Goal: Check status: Check status

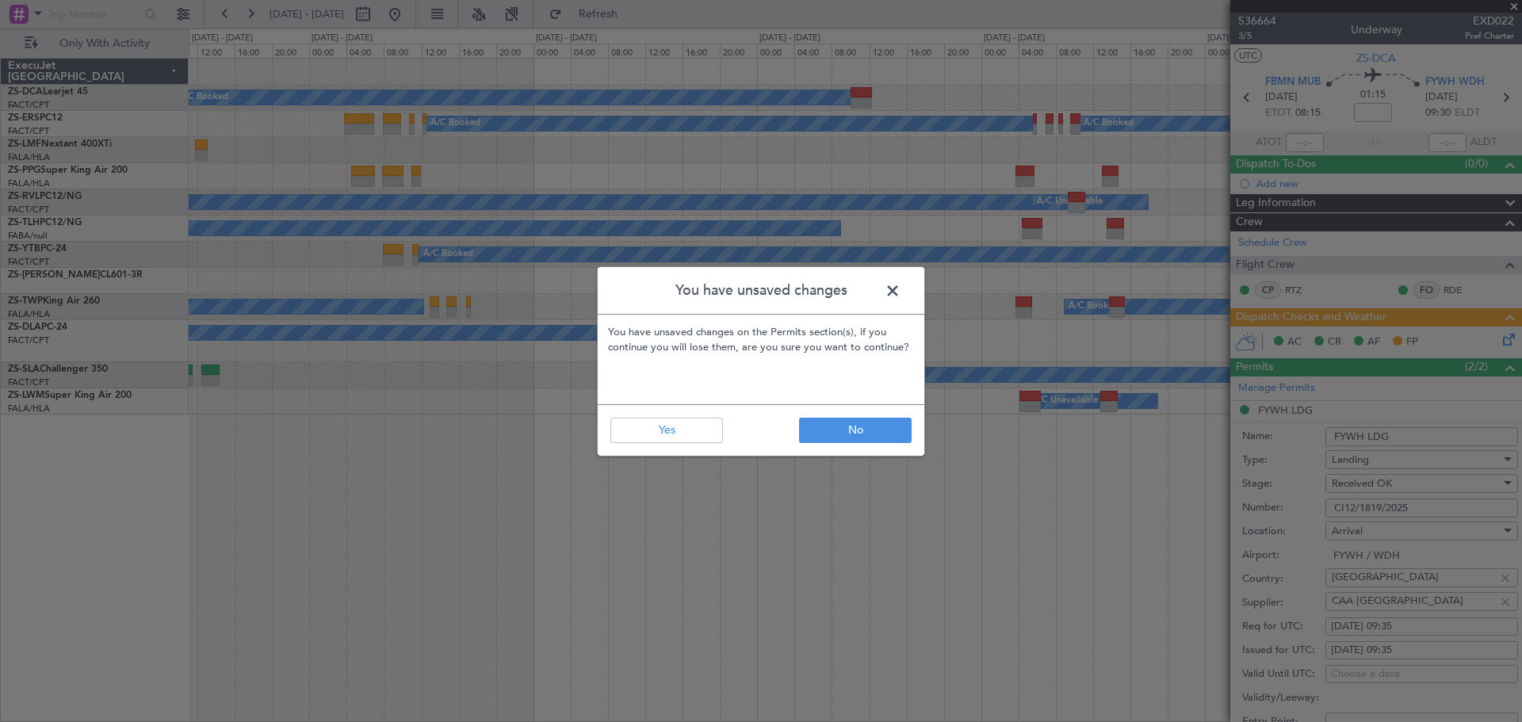
scroll to position [79, 0]
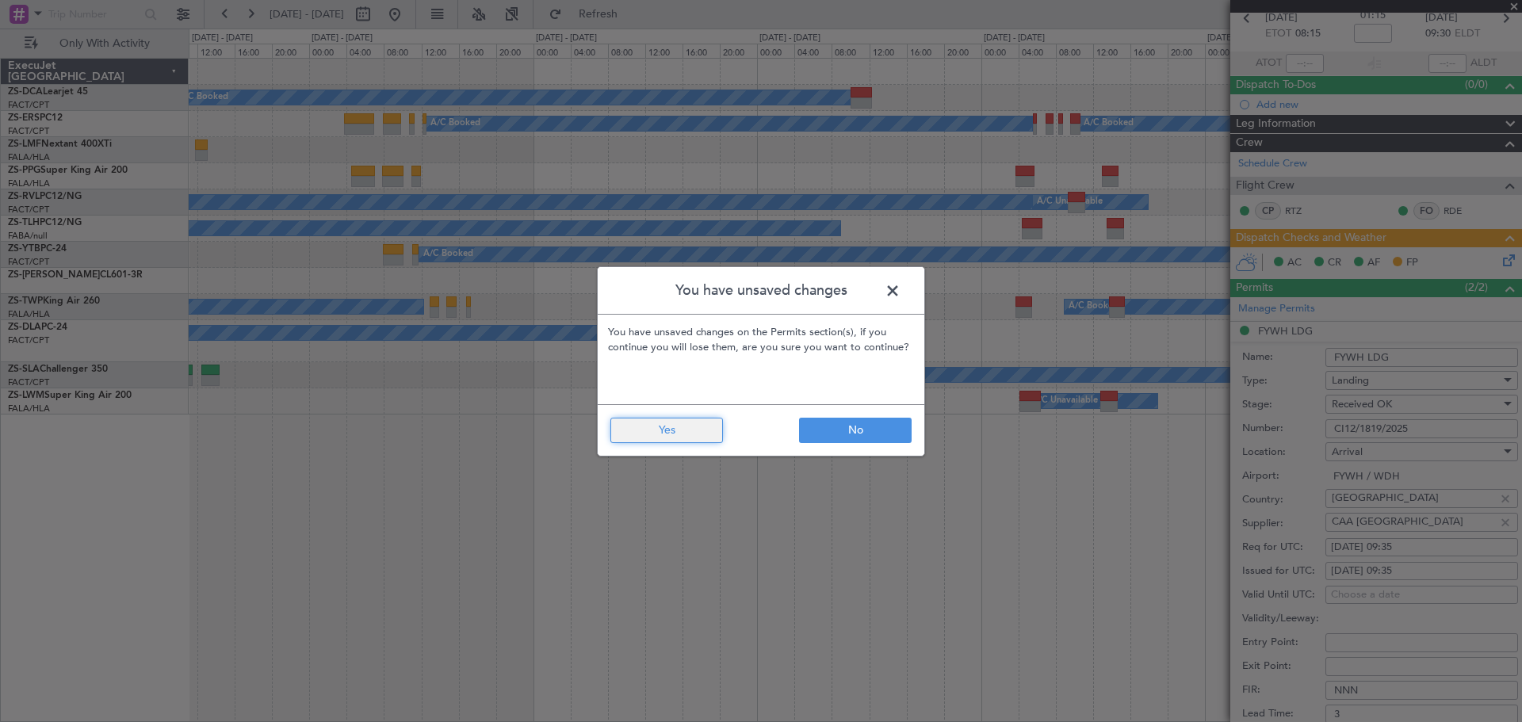
click at [701, 422] on button "Yes" at bounding box center [666, 430] width 113 height 25
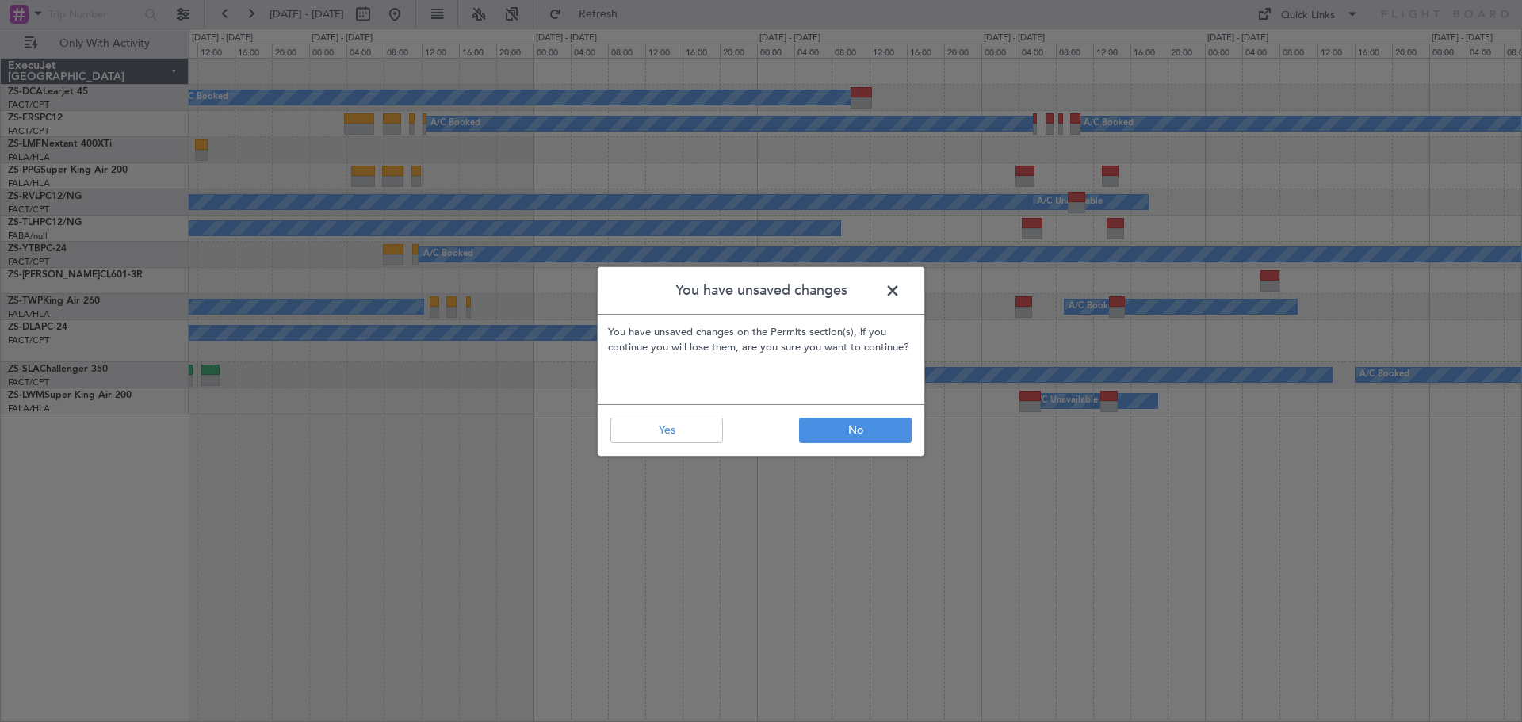
type input "0"
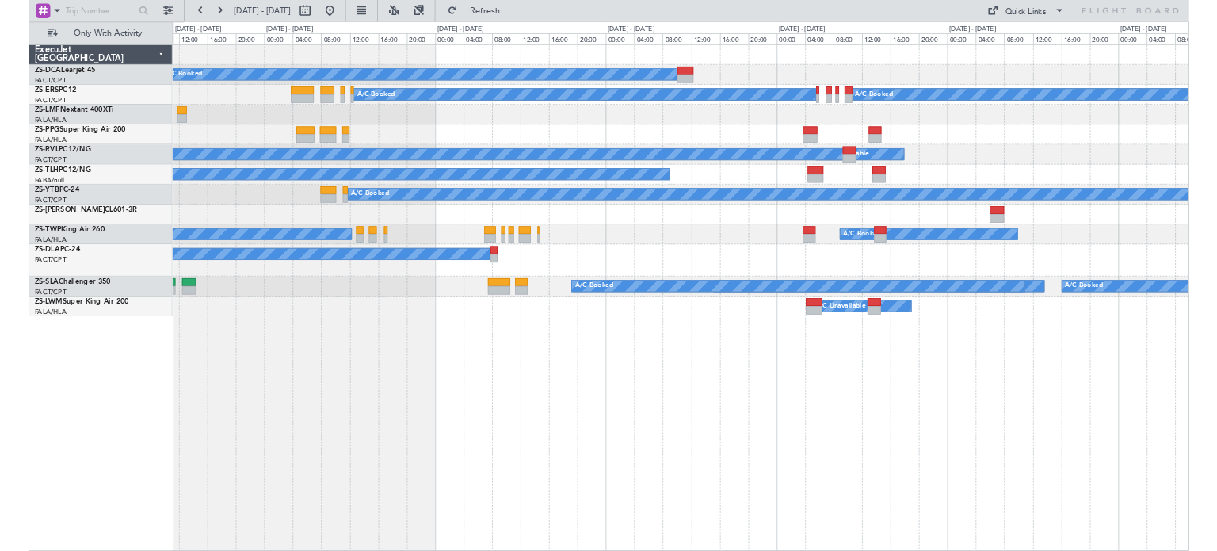
scroll to position [0, 0]
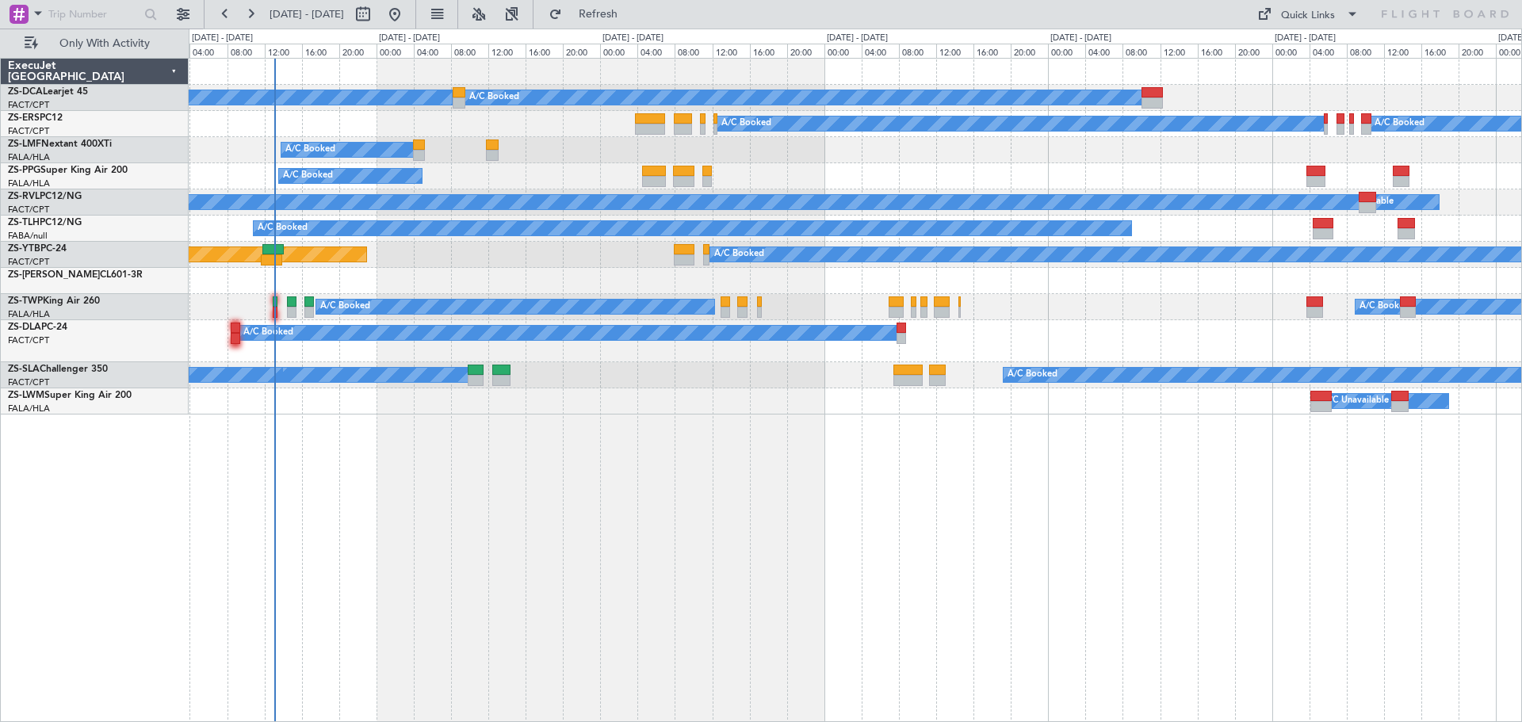
click at [648, 521] on div "A/C Booked A/C Booked A/C Booked A/C Booked A/C Booked A/C Booked A/C Booked A/…" at bounding box center [855, 390] width 1333 height 664
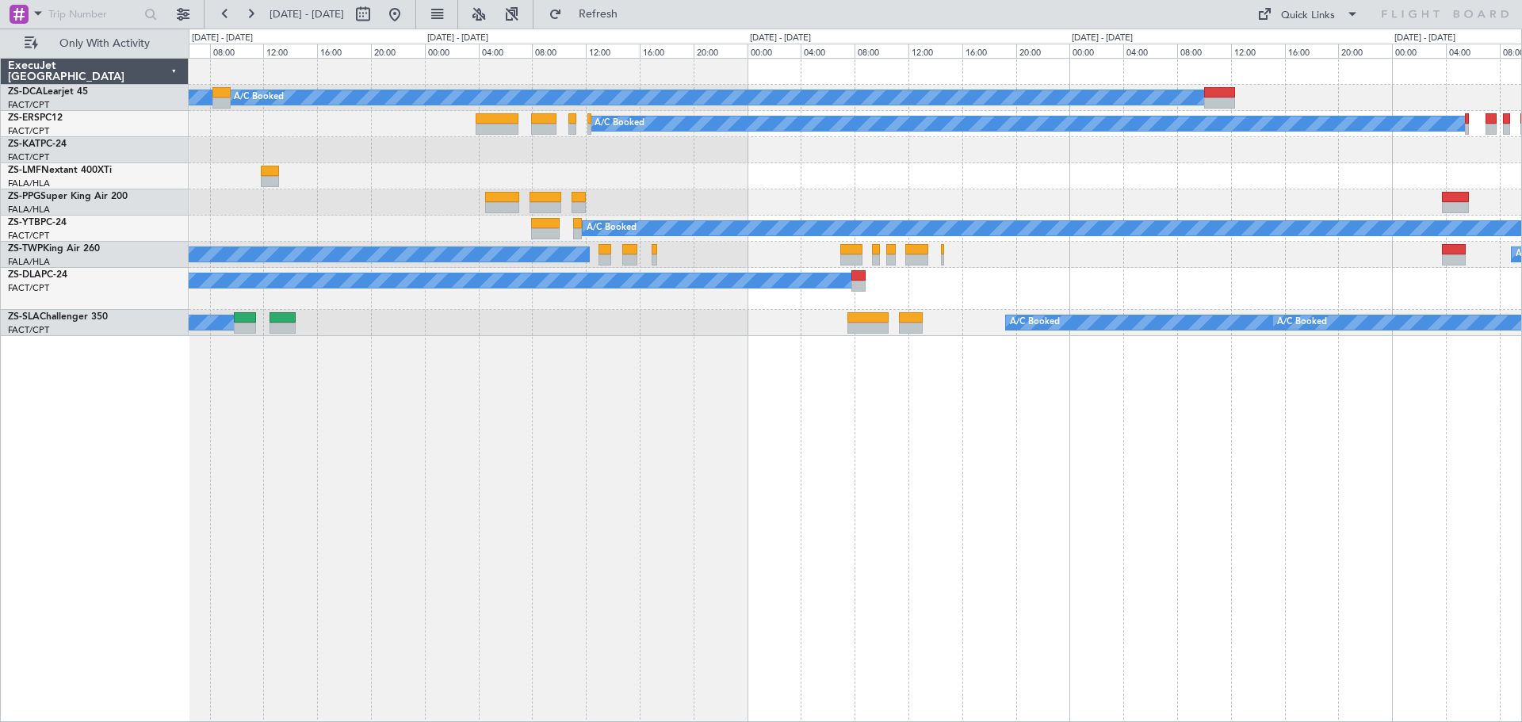
click at [804, 542] on div "A/C Booked A/C Booked A/C Booked A/C Booked A/C Booked A/C Booked A/C Booked A/…" at bounding box center [855, 390] width 1333 height 664
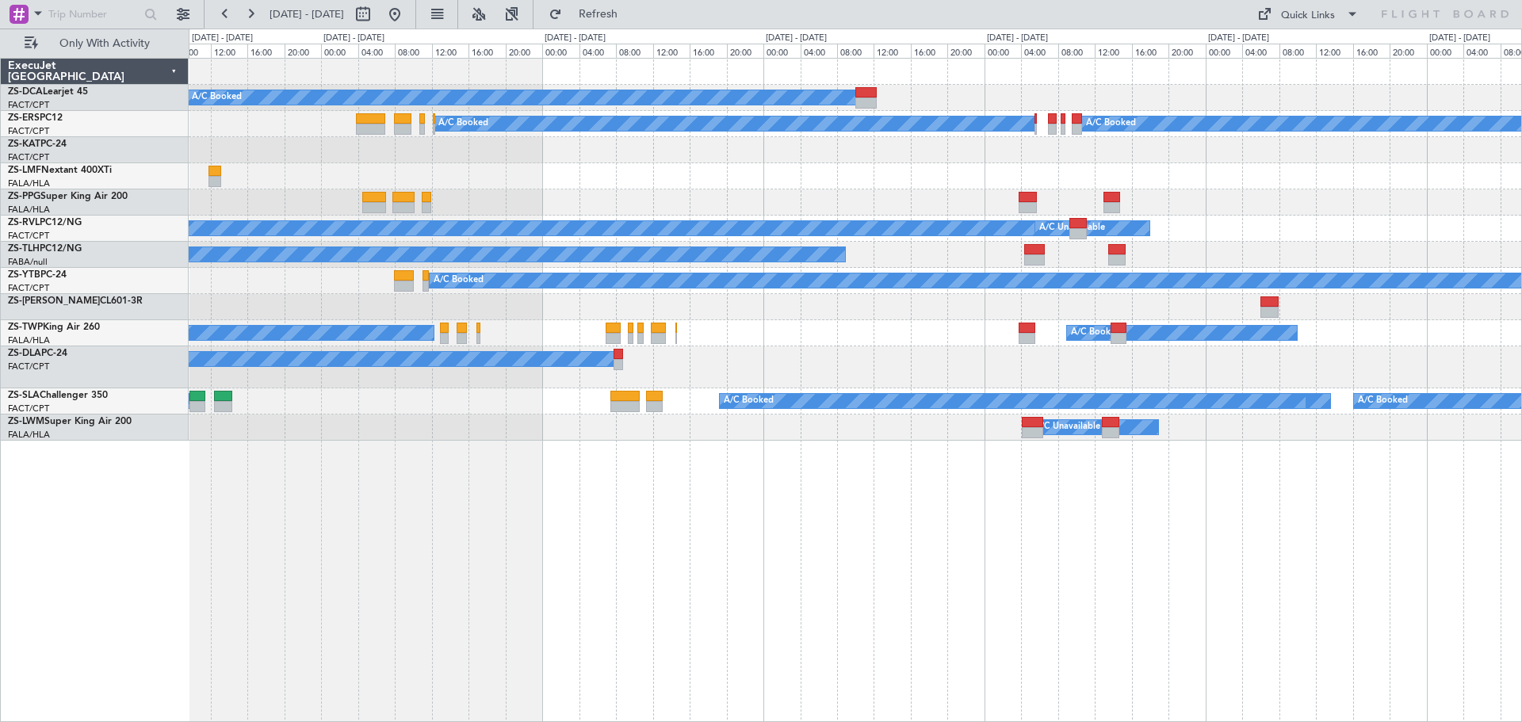
click at [509, 213] on div "A/C Booked" at bounding box center [855, 202] width 1332 height 26
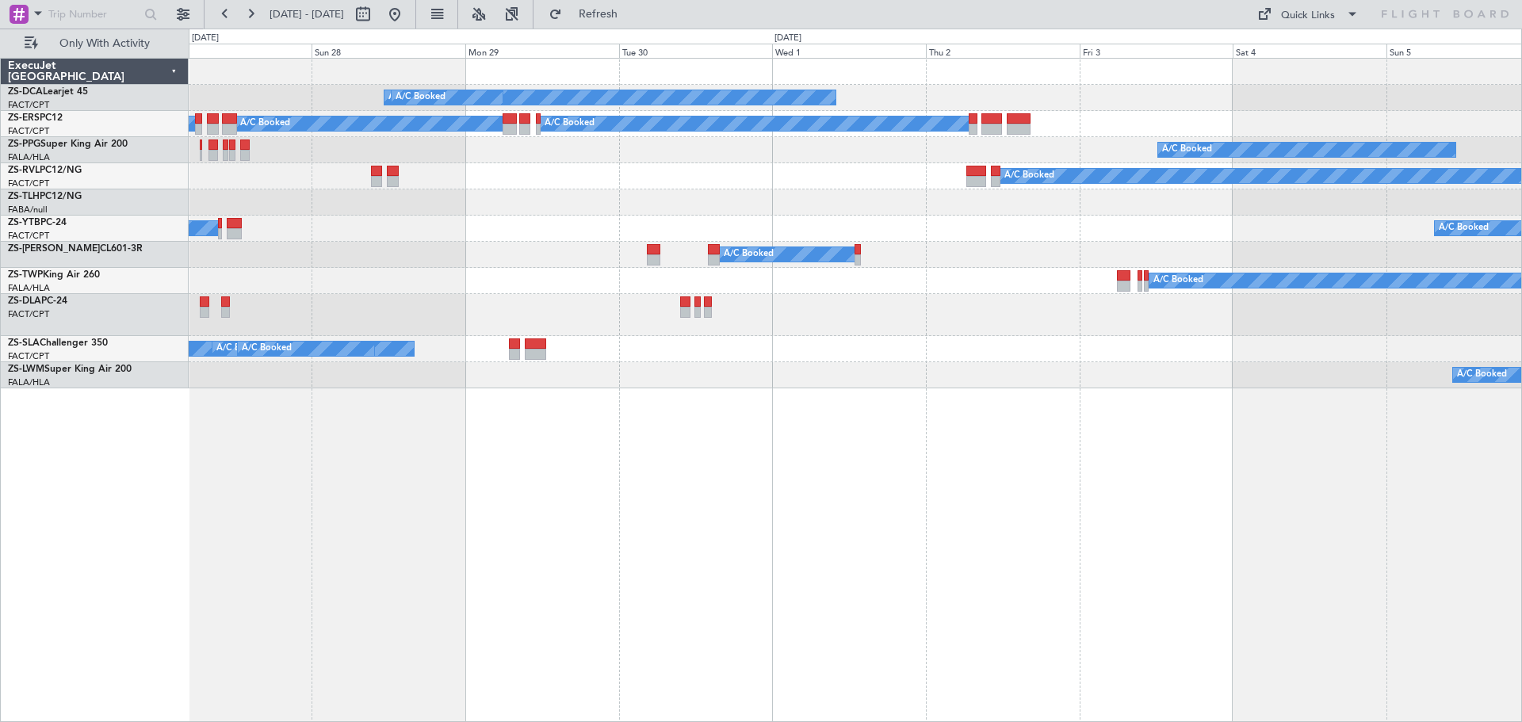
click at [602, 464] on div "A/C Booked A/C Booked A/C Booked A/C Booked A/C Booked A/C Booked A/C Booked A/…" at bounding box center [855, 390] width 1333 height 664
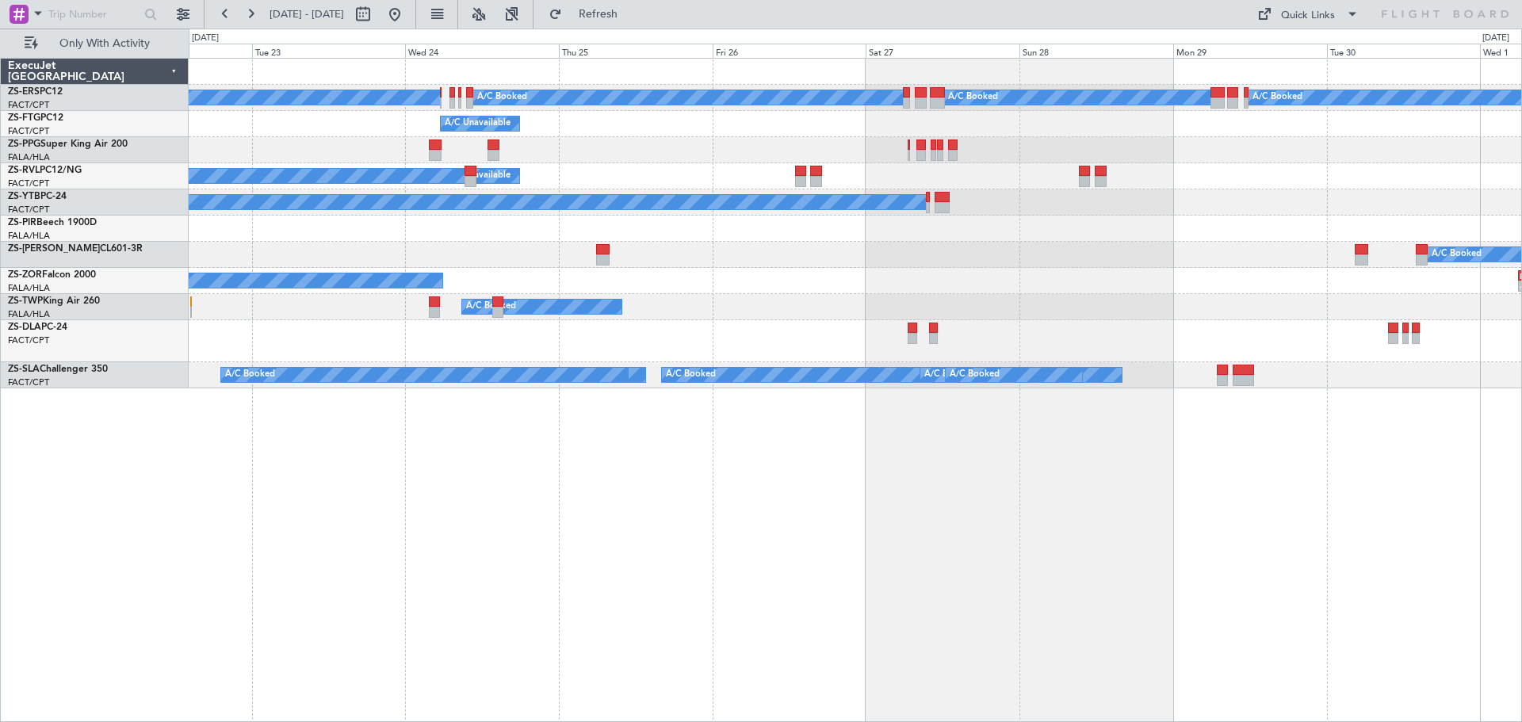
click at [1458, 570] on div "A/C Booked A/C Booked A/C Booked A/C Booked A/C Unavailable A/C Unavailable A/C…" at bounding box center [855, 390] width 1333 height 664
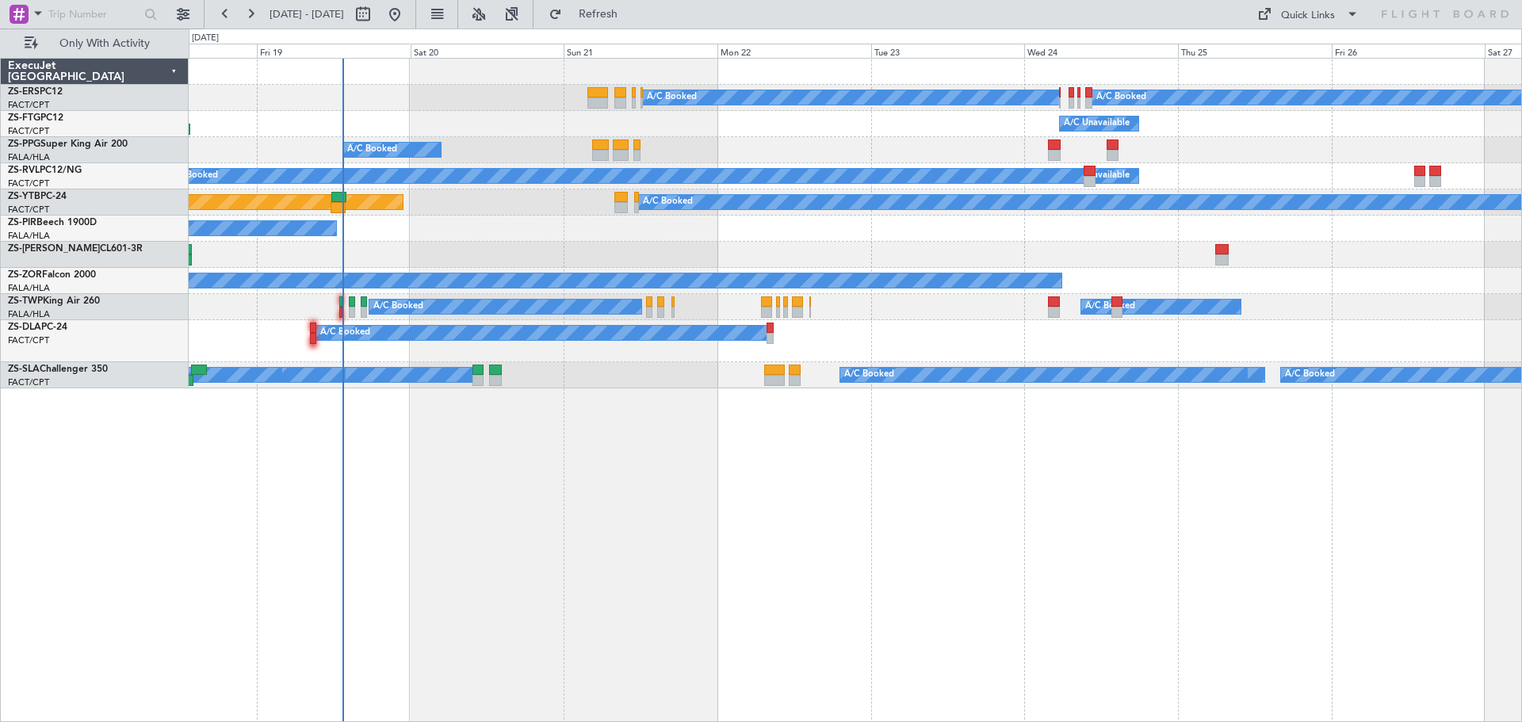
click at [1011, 531] on div "A/C Booked A/C Booked A/C Booked A/C Unavailable A/C Booked A/C Booked A/C Book…" at bounding box center [855, 390] width 1333 height 664
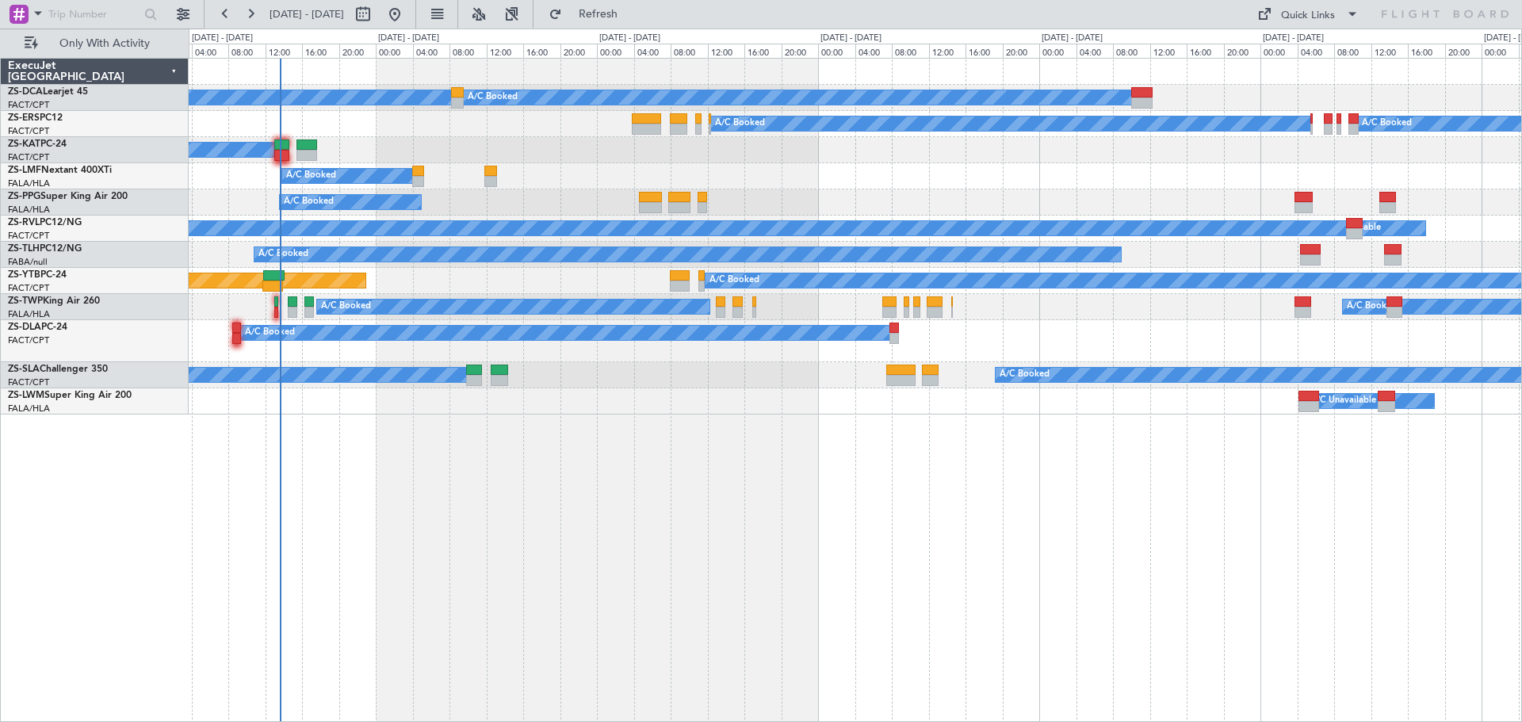
click at [480, 582] on div "A/C Booked A/C Booked A/C Booked A/C Booked A/C Booked A/C Booked A/C Unavailab…" at bounding box center [855, 390] width 1333 height 664
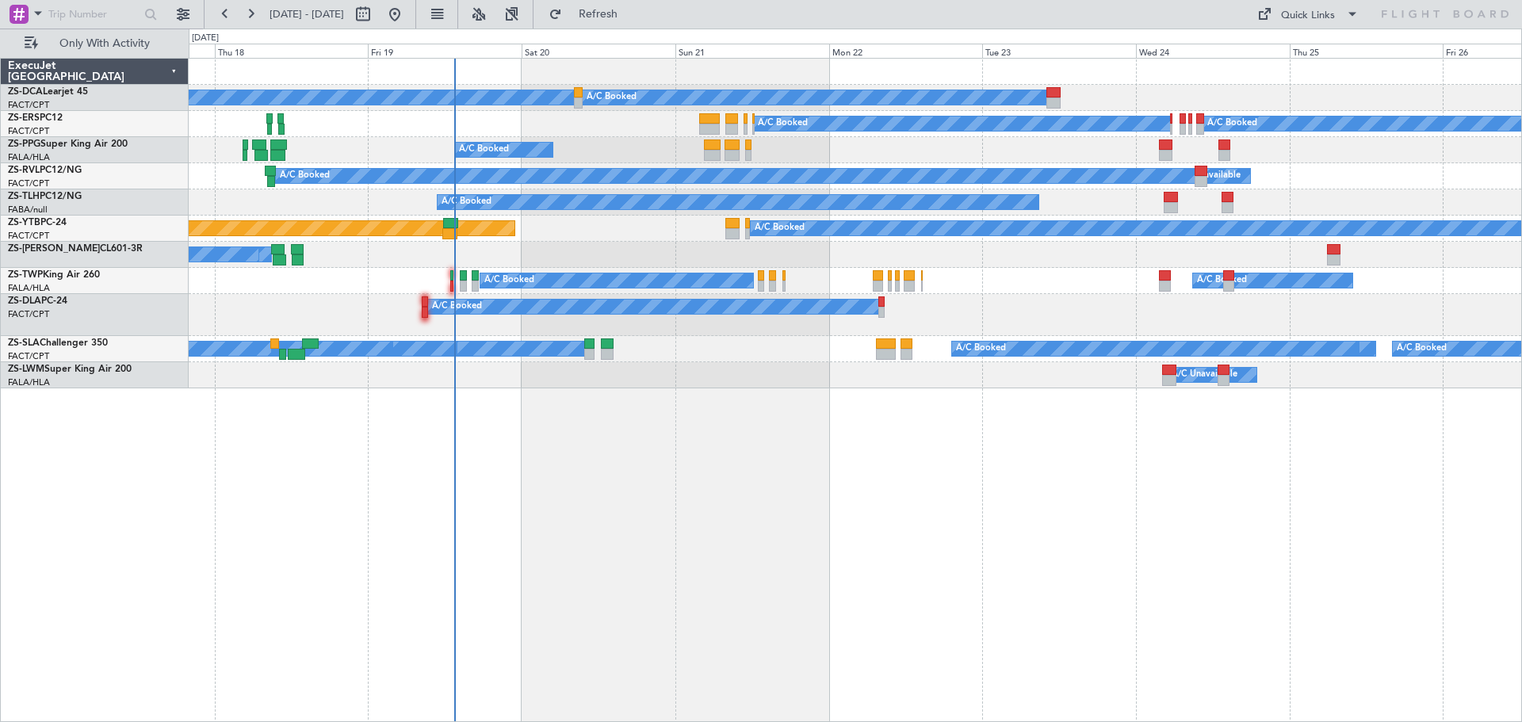
click at [993, 567] on div "A/C Booked A/C Booked A/C Booked A/C Booked A/C Booked A/C Booked A/C Booked A/…" at bounding box center [855, 390] width 1333 height 664
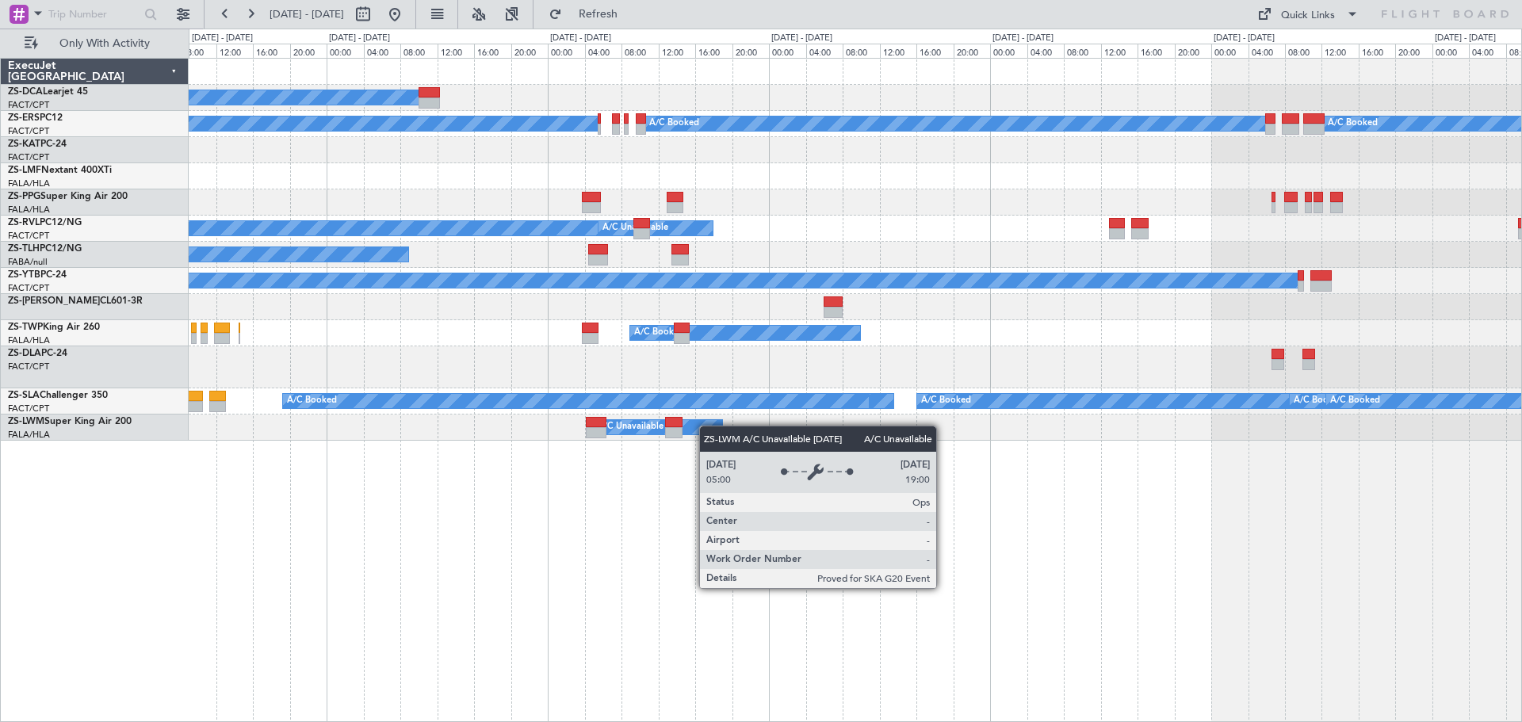
click at [598, 422] on div "A/C Booked A/C Booked A/C Booked A/C Booked A/C Booked A/C Booked A/C Booked A/…" at bounding box center [855, 390] width 1333 height 664
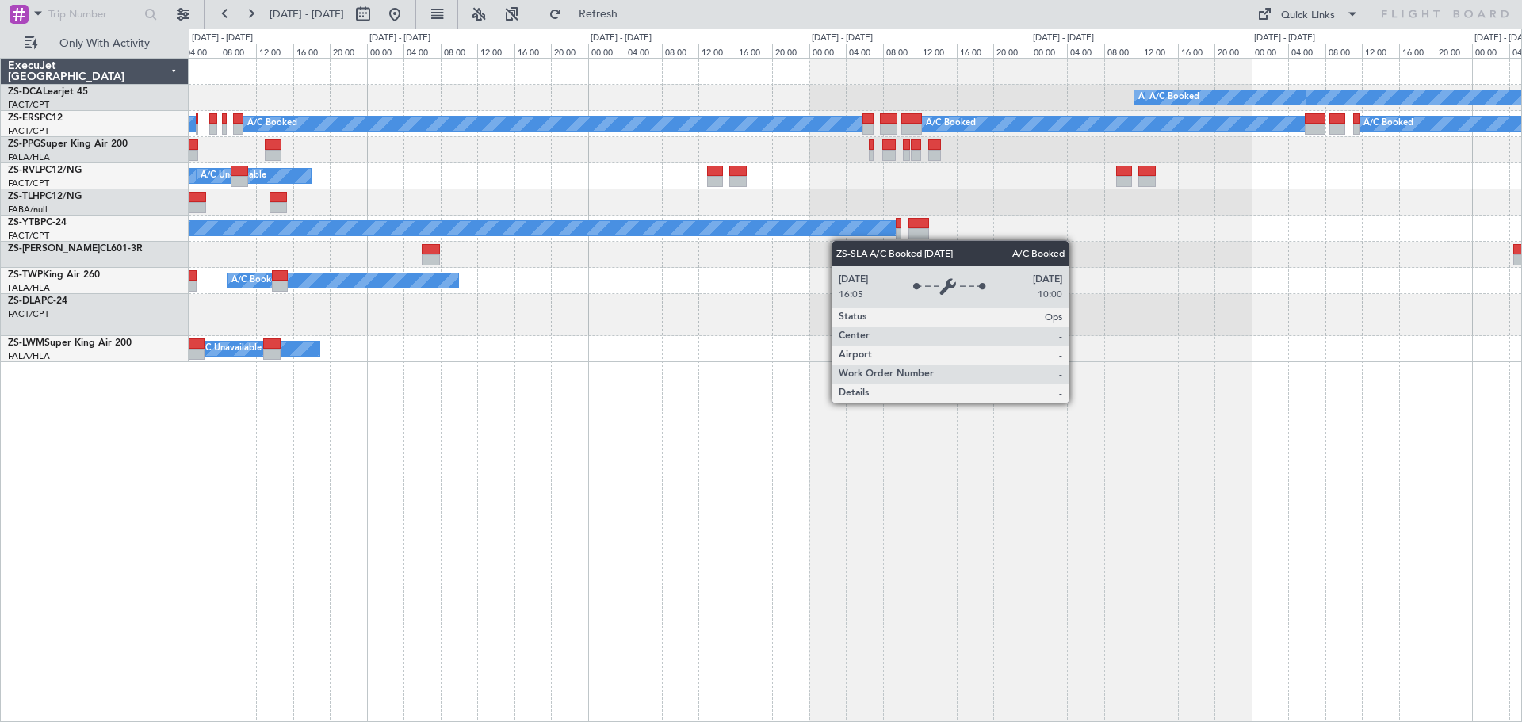
click at [949, 521] on div "A/C Booked A/C Booked A/C Booked A/C Booked A/C Booked A/C Booked A/C Booked A/…" at bounding box center [855, 390] width 1333 height 664
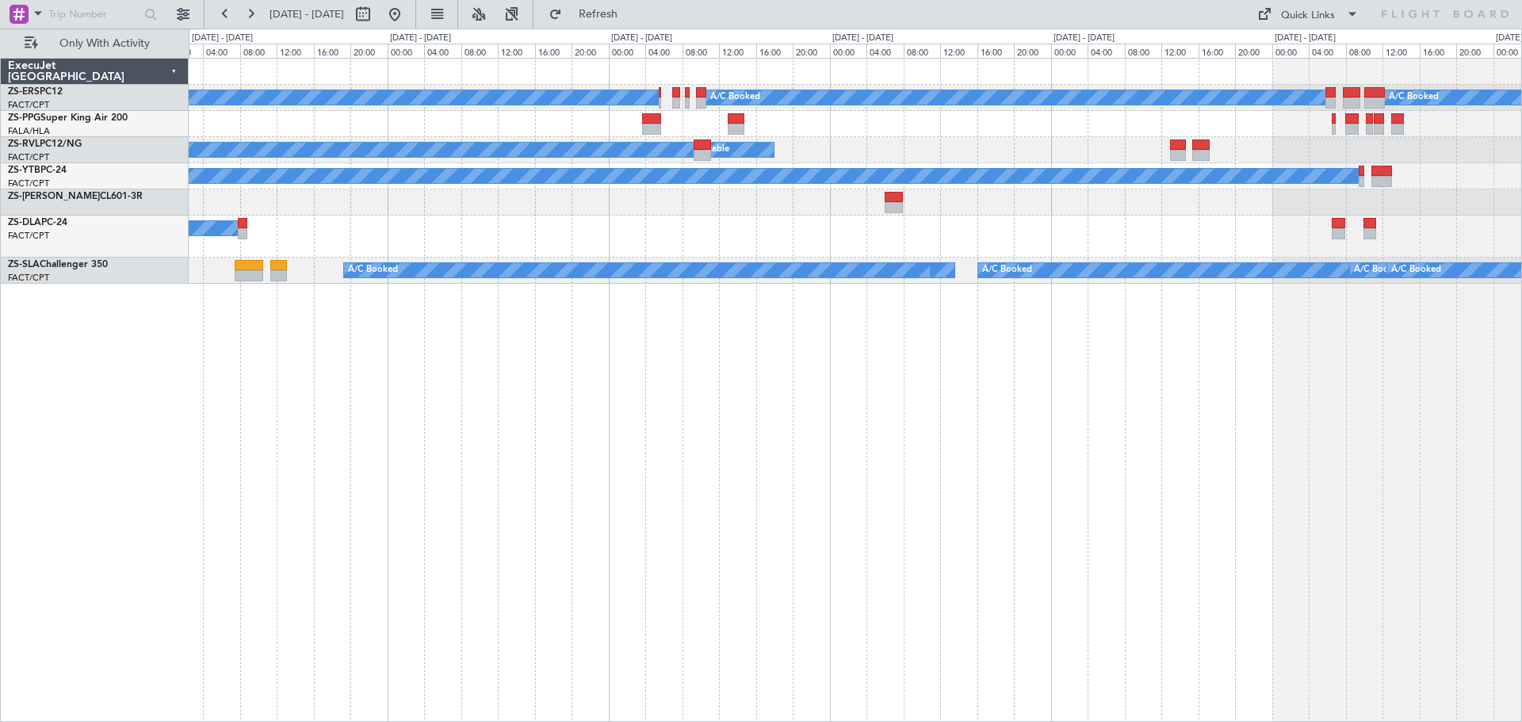
click at [1042, 514] on div "A/C Booked A/C Booked A/C Booked A/C Booked A/C Unavailable A/C Booked A/C Book…" at bounding box center [855, 390] width 1333 height 664
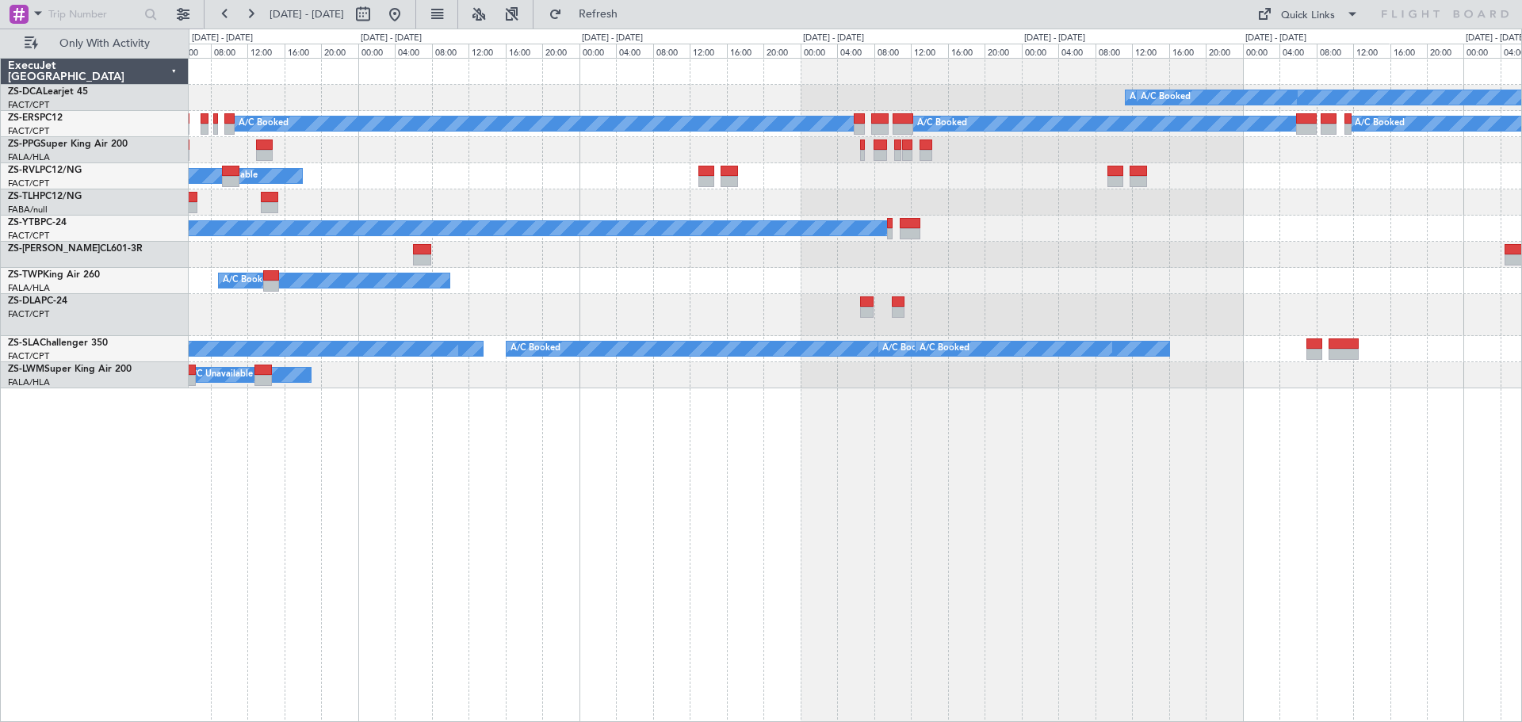
click at [770, 506] on div "A/C Booked A/C Booked A/C Booked A/C Booked A/C Booked A/C Booked A/C Booked A/…" at bounding box center [855, 390] width 1333 height 664
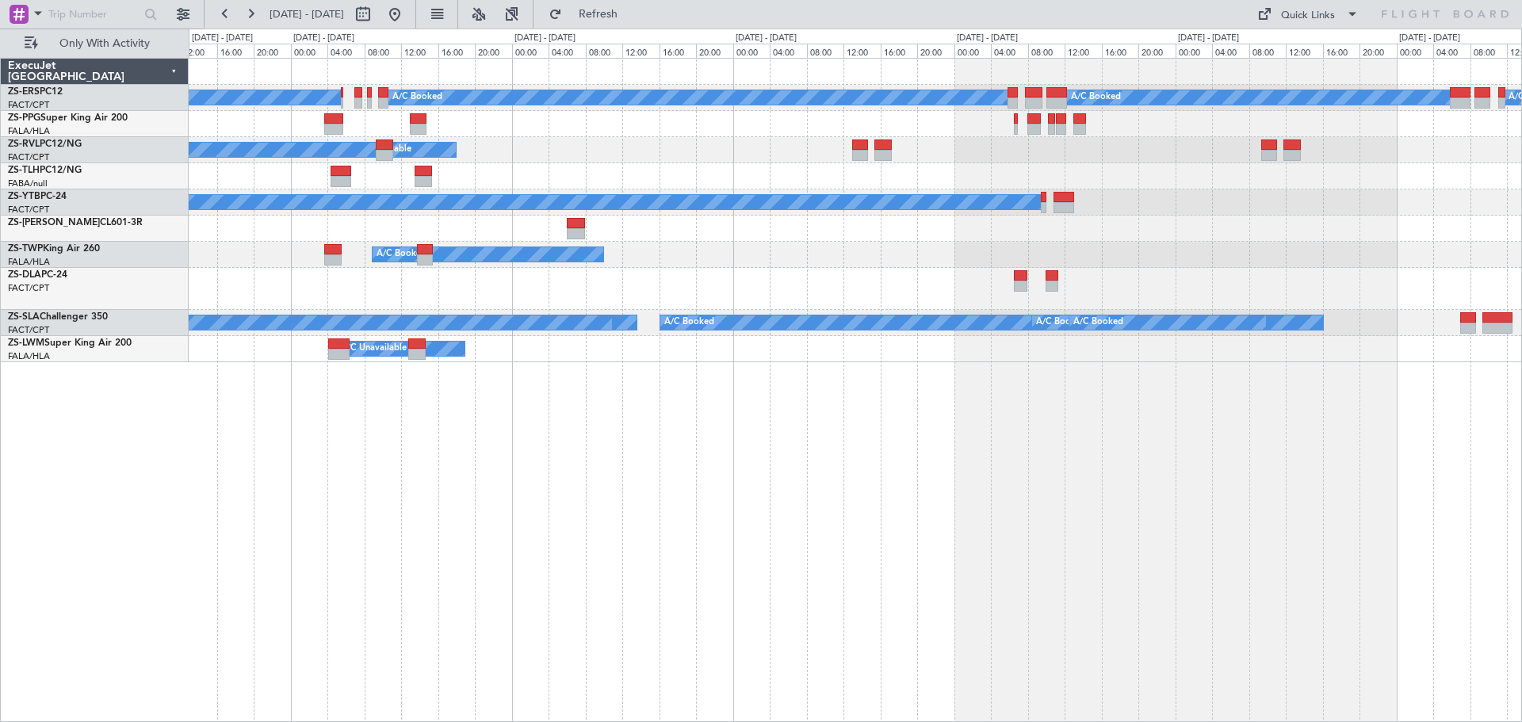
click at [766, 609] on div "A/C Booked A/C Booked A/C Booked A/C Booked A/C Unavailable A/C Booked A/C Book…" at bounding box center [855, 390] width 1333 height 664
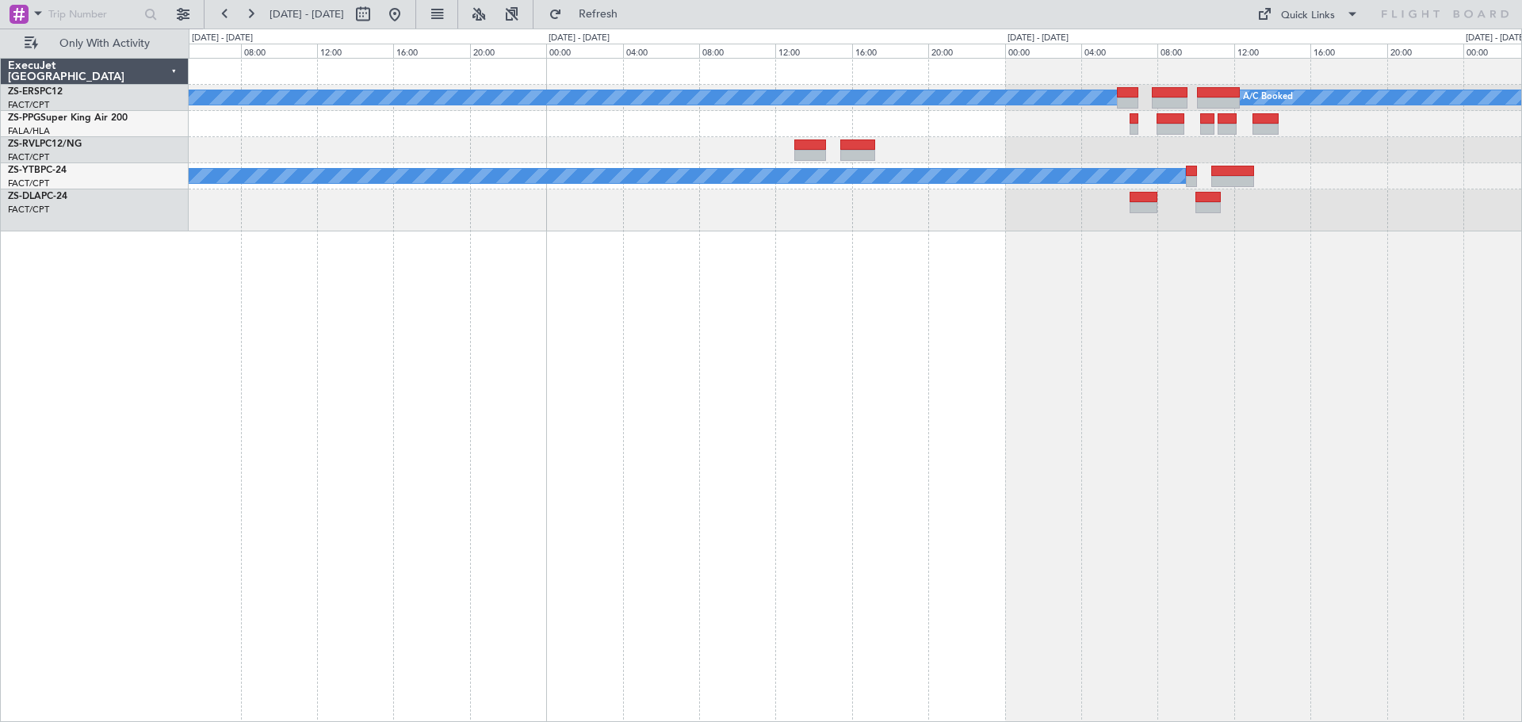
click at [777, 422] on div "A/C Booked A/C Booked A/C Unavailable A/C Booked" at bounding box center [855, 390] width 1333 height 664
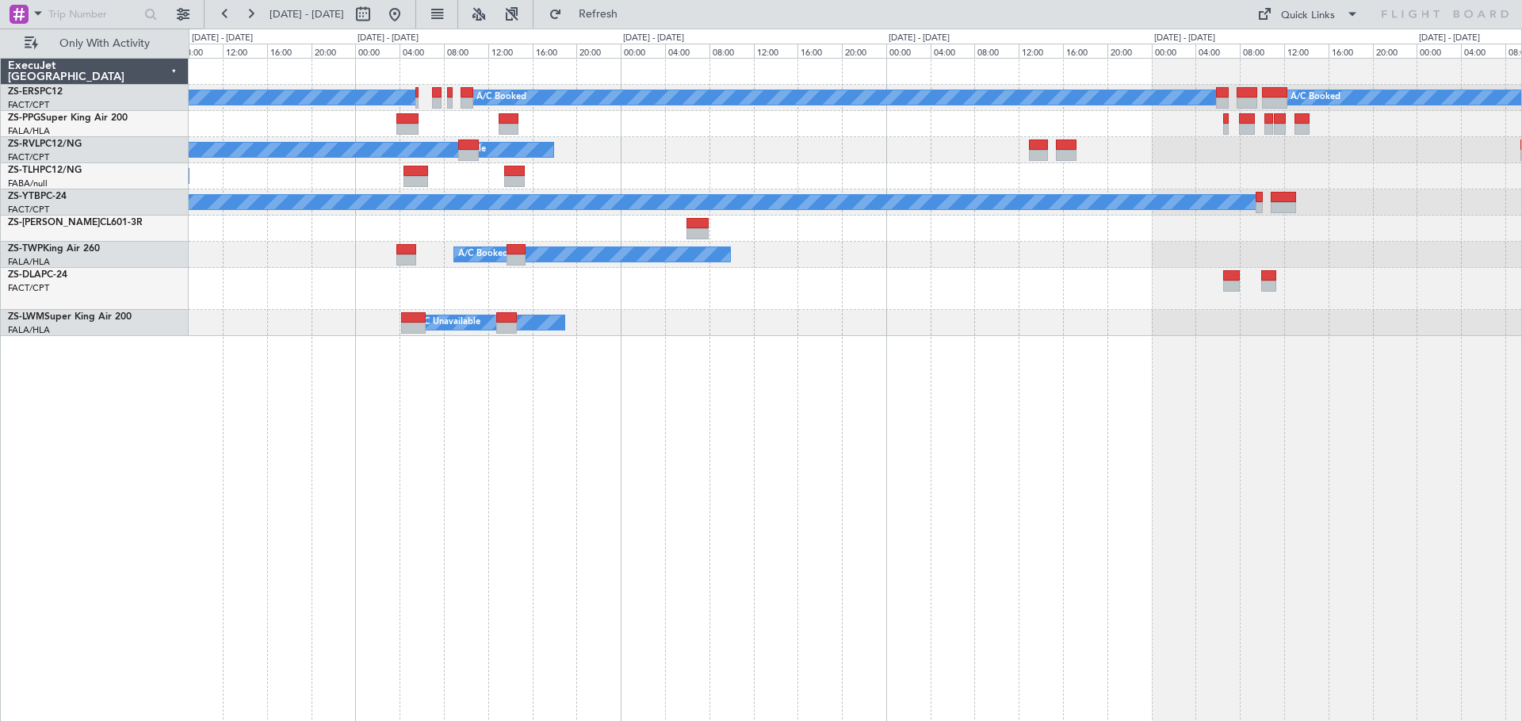
click at [873, 435] on div "A/C Booked A/C Booked A/C Booked A/C Booked A/C Unavailable A/C Booked A/C Book…" at bounding box center [855, 390] width 1333 height 664
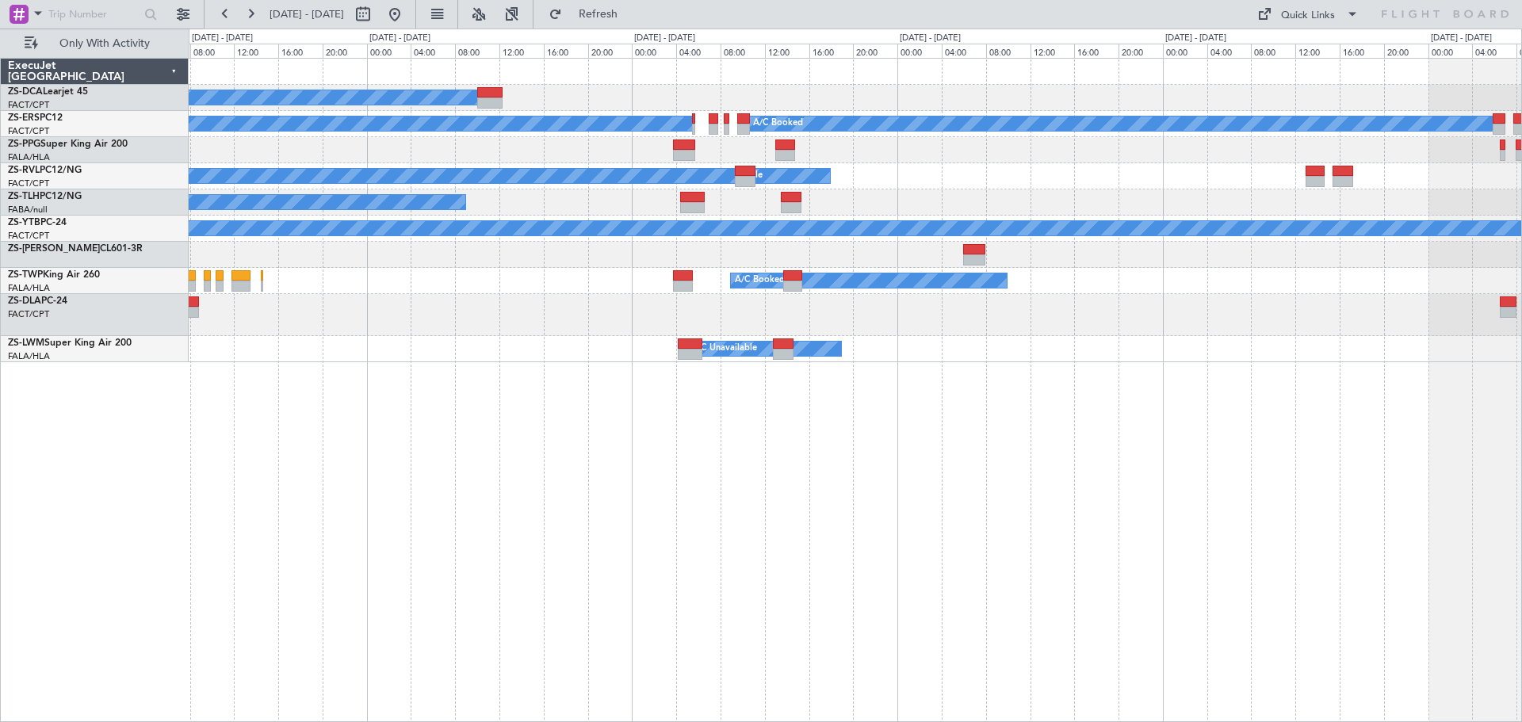
click at [996, 388] on div "A/C Booked A/C Booked A/C Booked A/C Booked A/C Booked A/C Booked A/C Unavailab…" at bounding box center [855, 390] width 1333 height 664
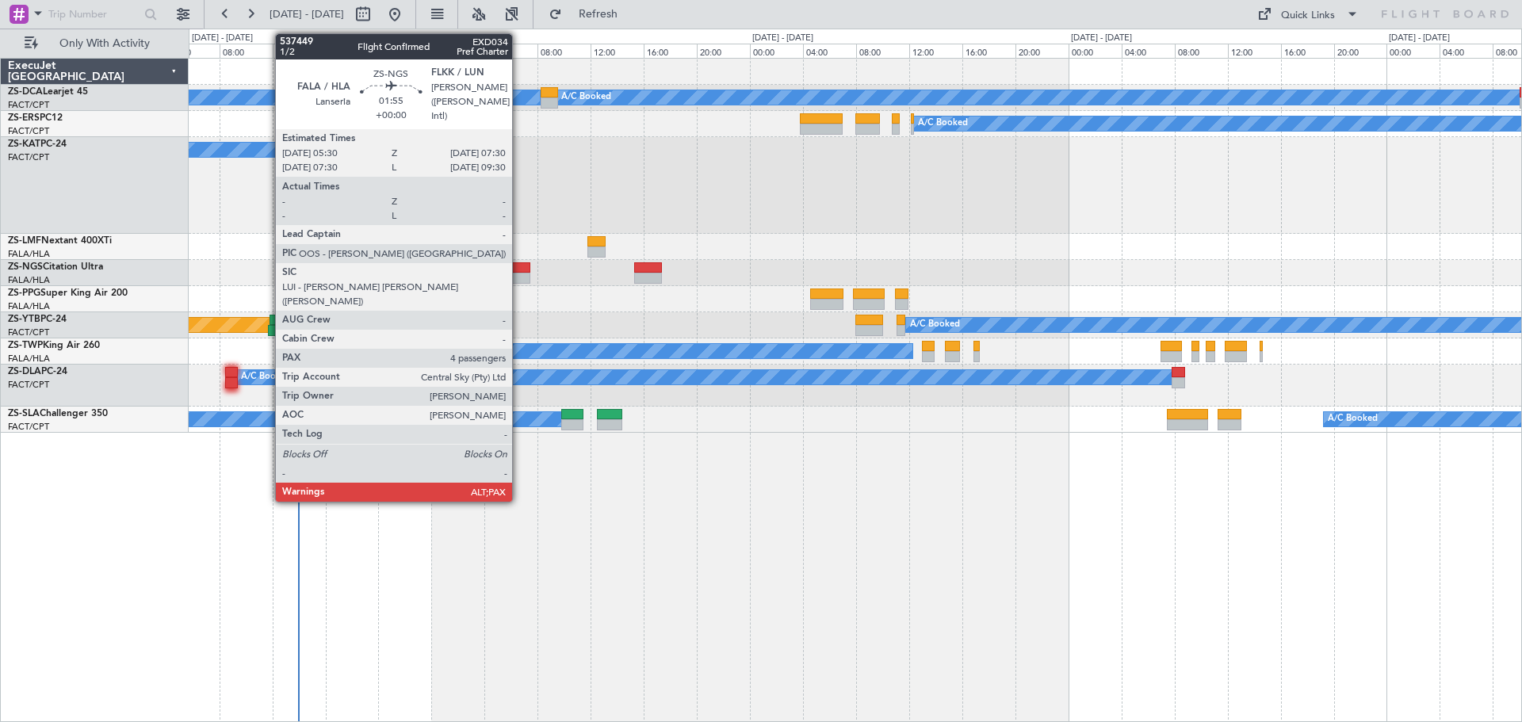
click at [519, 272] on div at bounding box center [516, 267] width 27 height 11
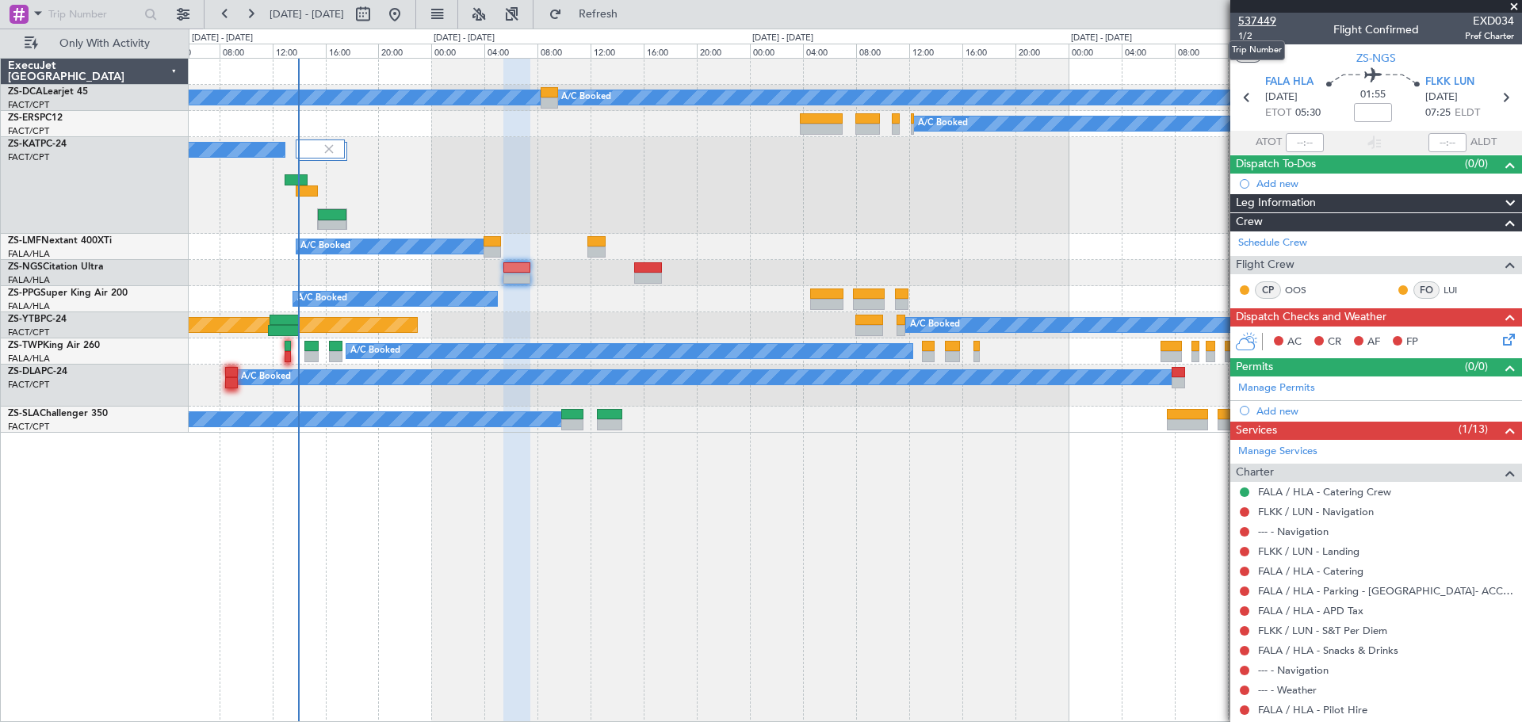
click at [1262, 19] on span "537449" at bounding box center [1257, 21] width 38 height 17
click at [1513, 4] on span at bounding box center [1514, 7] width 16 height 14
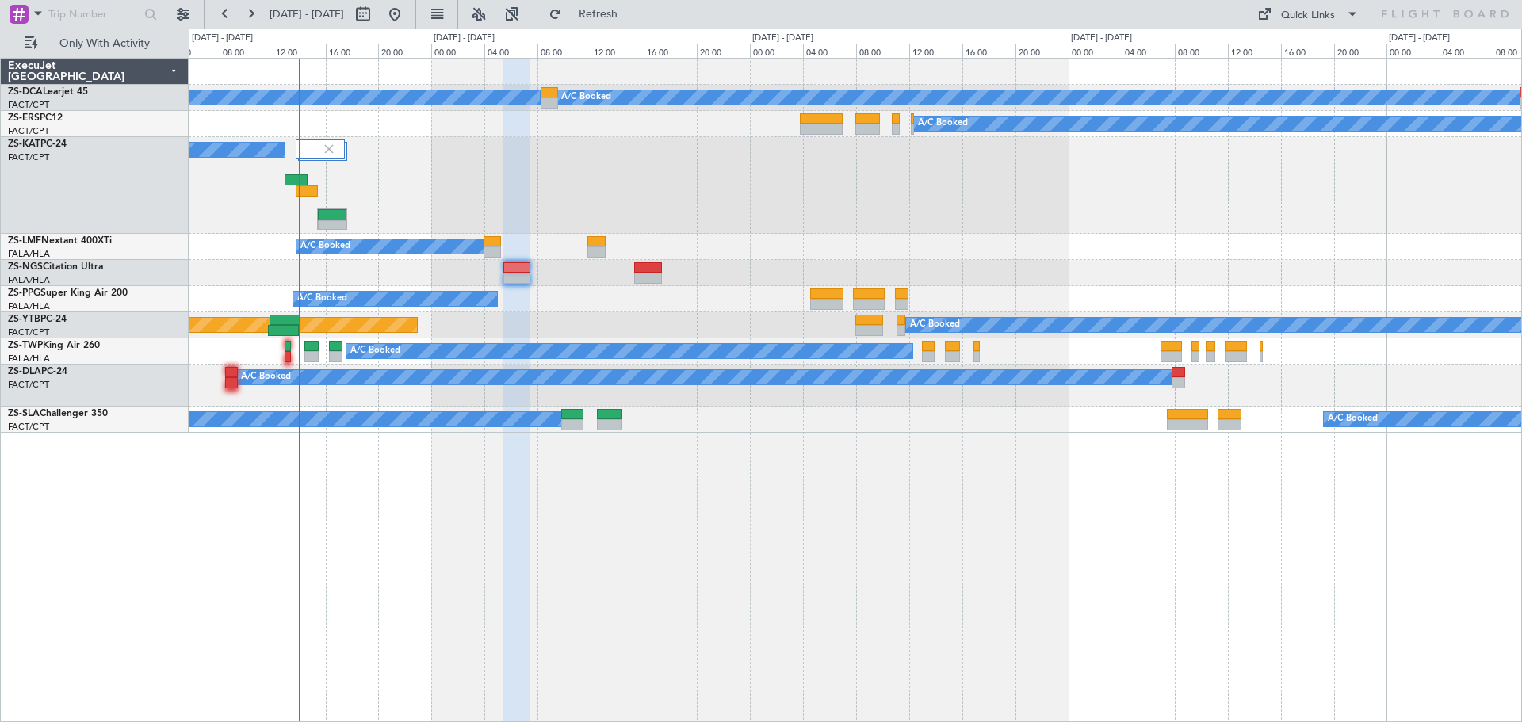
type input "0"
